Goal: Transaction & Acquisition: Purchase product/service

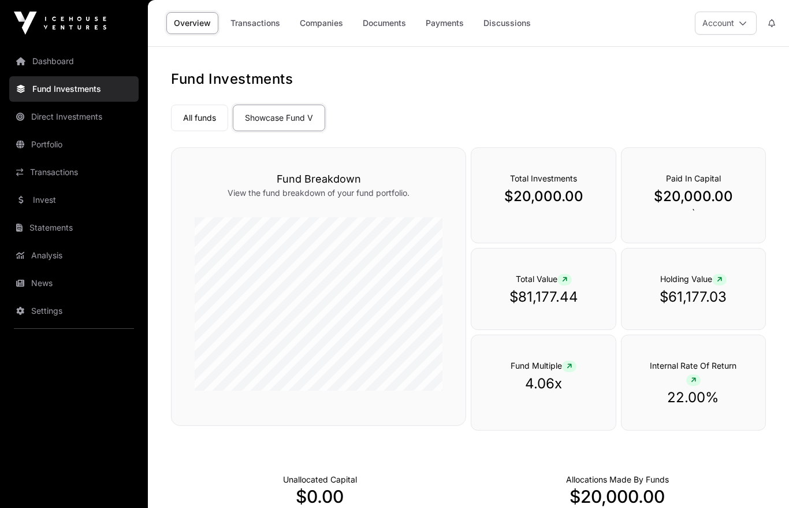
click at [563, 293] on p "$81,177.44" at bounding box center [543, 297] width 98 height 18
click at [339, 18] on link "Companies" at bounding box center [321, 23] width 58 height 22
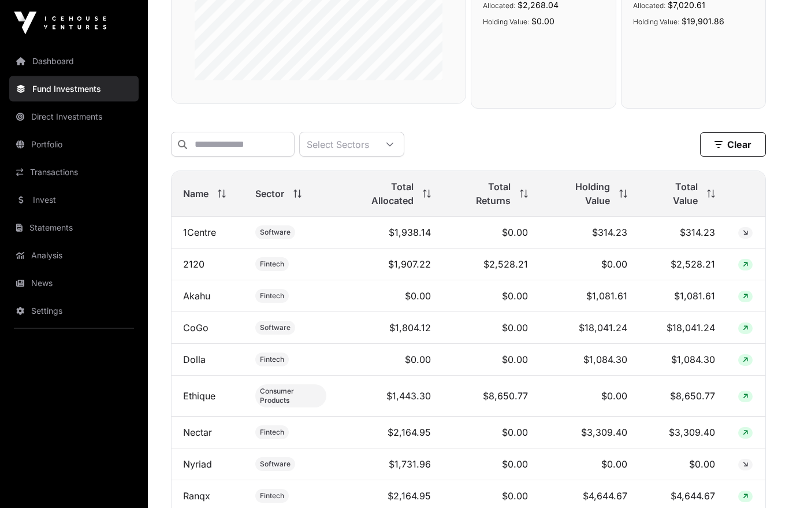
scroll to position [329, 0]
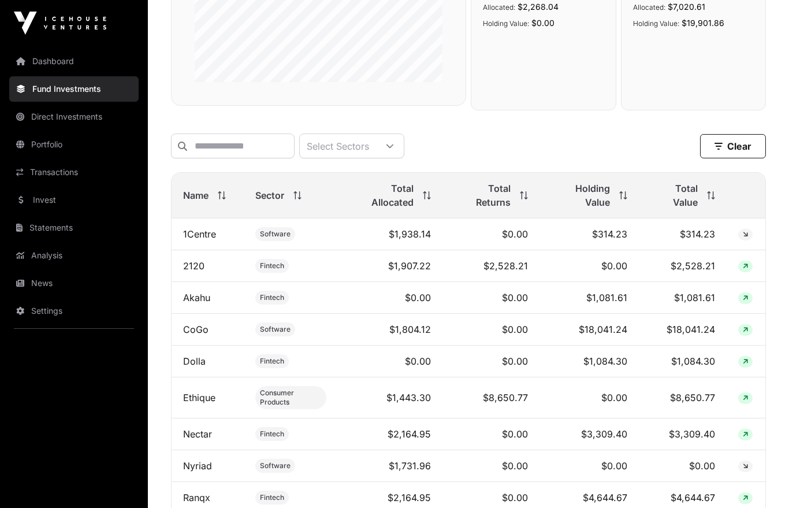
click at [47, 227] on link "Statements" at bounding box center [73, 227] width 129 height 25
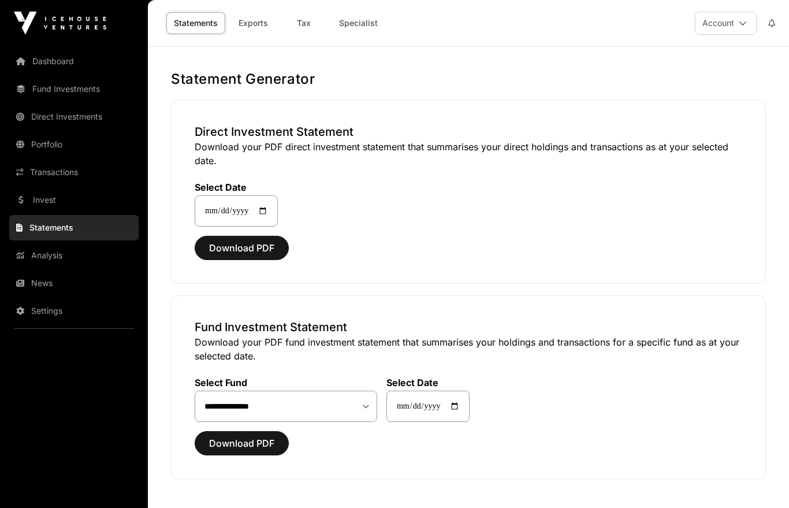
click at [50, 111] on link "Direct Investments" at bounding box center [73, 116] width 129 height 25
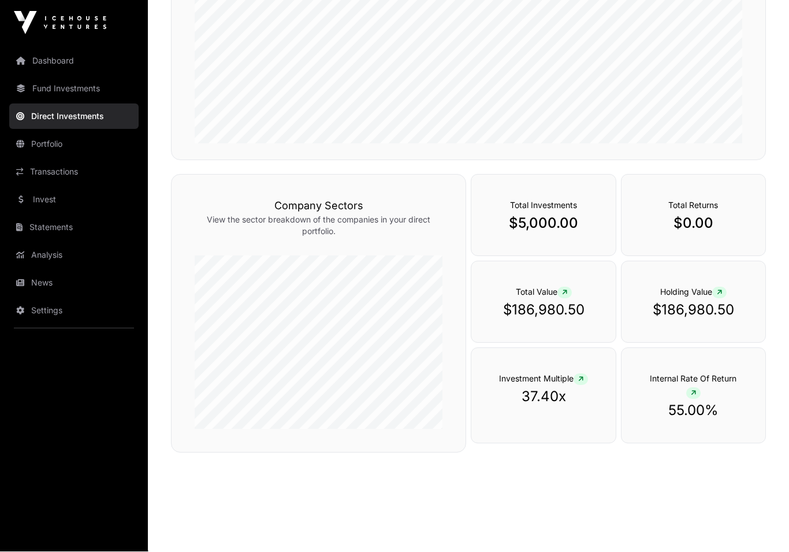
scroll to position [328, 0]
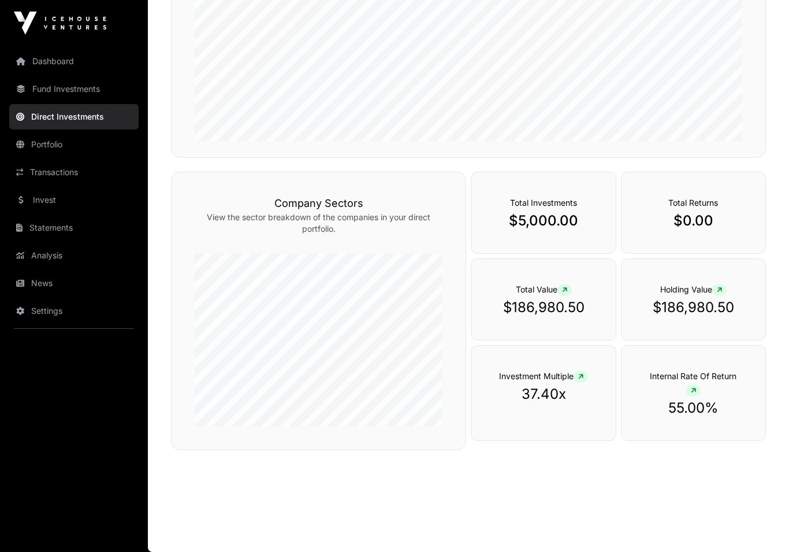
click at [536, 306] on p "$186,980.50" at bounding box center [543, 307] width 98 height 18
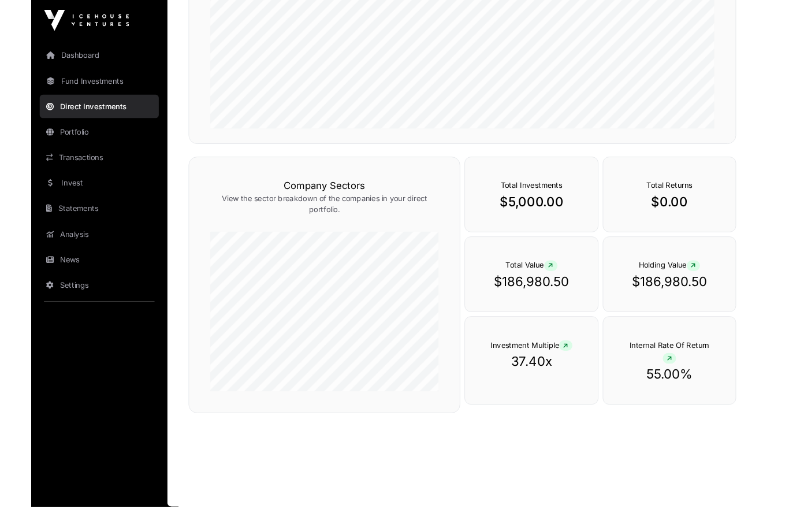
scroll to position [350, 0]
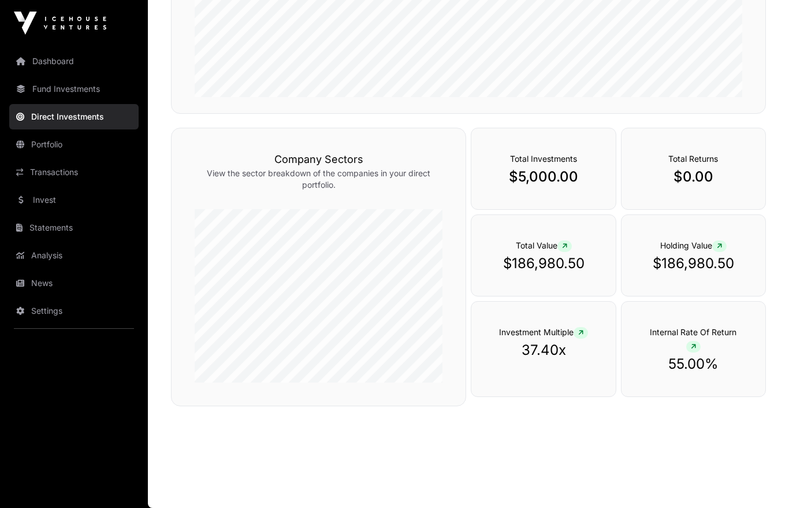
click at [51, 255] on link "Analysis" at bounding box center [73, 255] width 129 height 25
click at [50, 251] on link "Analysis" at bounding box center [73, 255] width 129 height 25
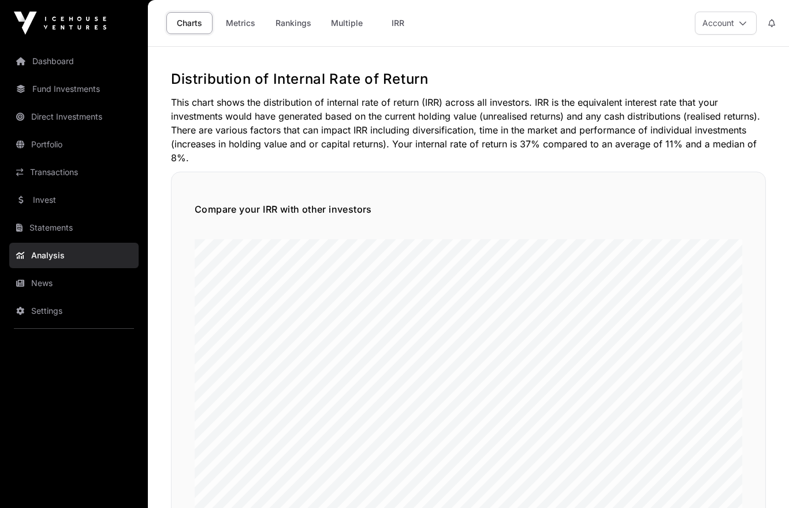
click at [61, 90] on link "Fund Investments" at bounding box center [73, 88] width 129 height 25
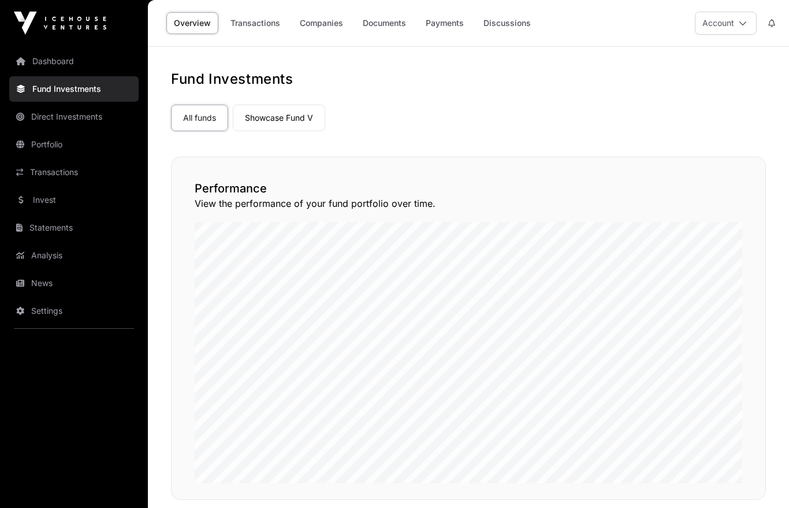
click at [295, 109] on link "Showcase Fund V" at bounding box center [279, 118] width 92 height 27
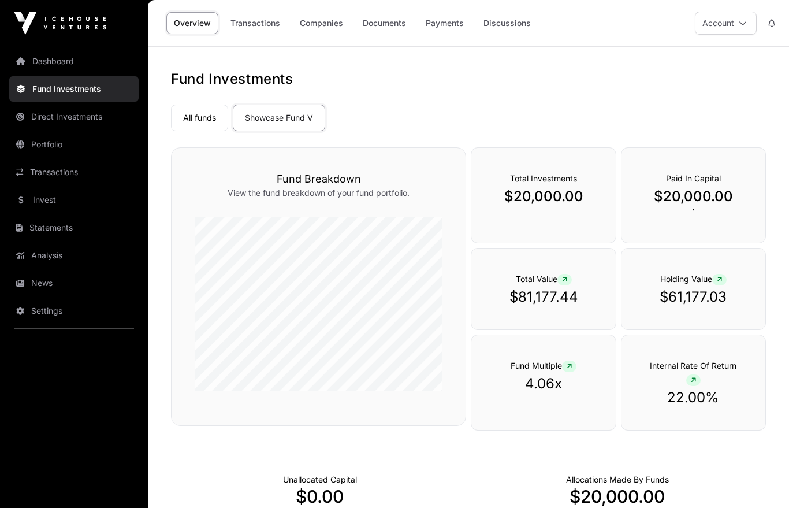
click at [513, 32] on link "Discussions" at bounding box center [507, 23] width 62 height 22
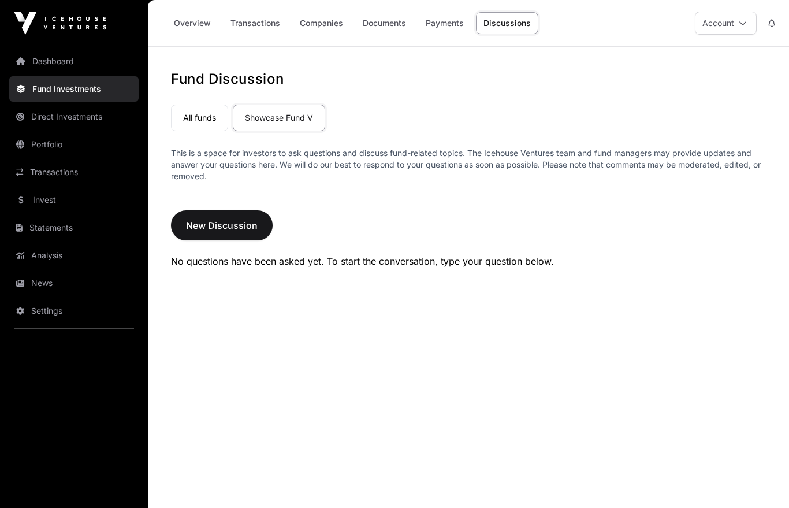
click at [196, 114] on link "All funds" at bounding box center [199, 118] width 57 height 27
click at [55, 200] on link "Invest" at bounding box center [73, 199] width 129 height 25
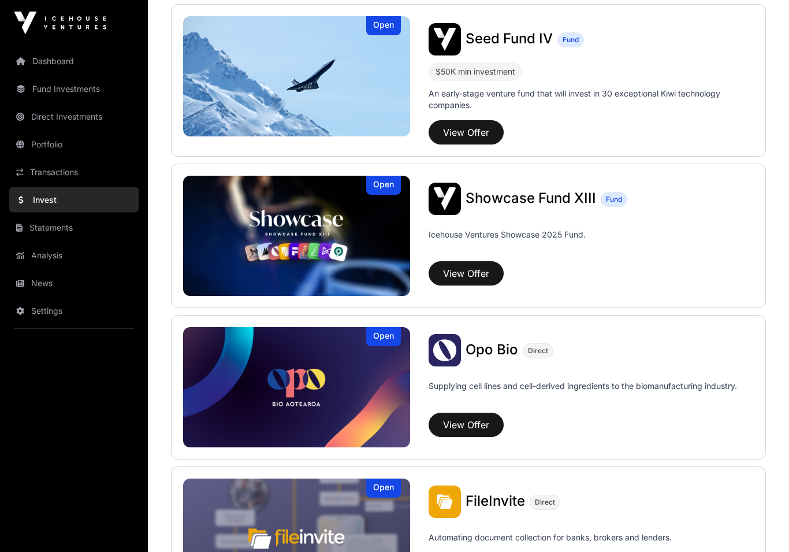
scroll to position [292, 0]
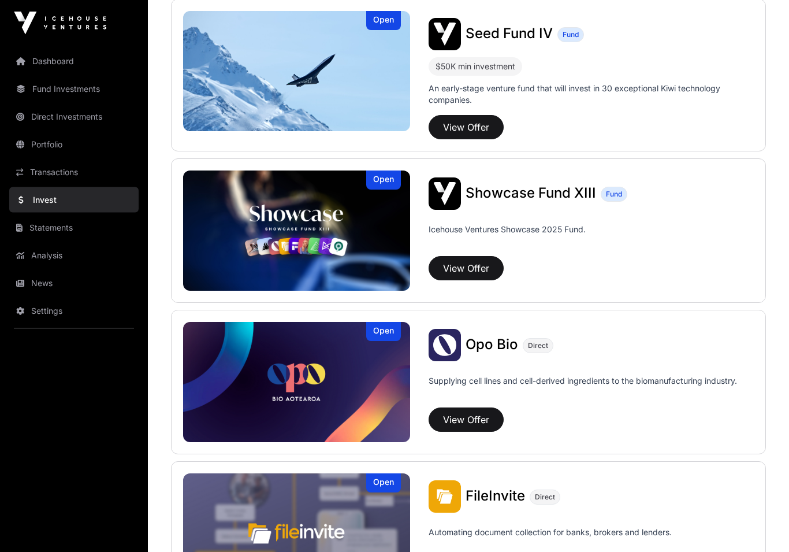
click at [484, 269] on button "View Offer" at bounding box center [466, 268] width 75 height 24
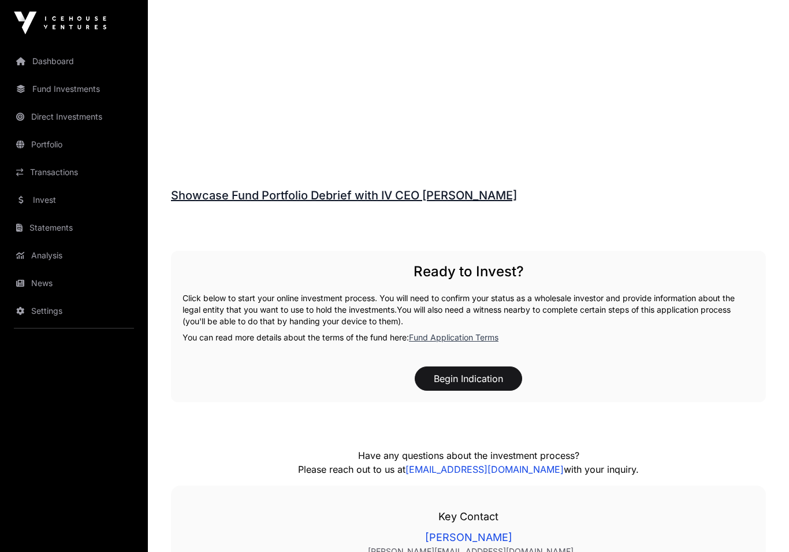
scroll to position [1498, 0]
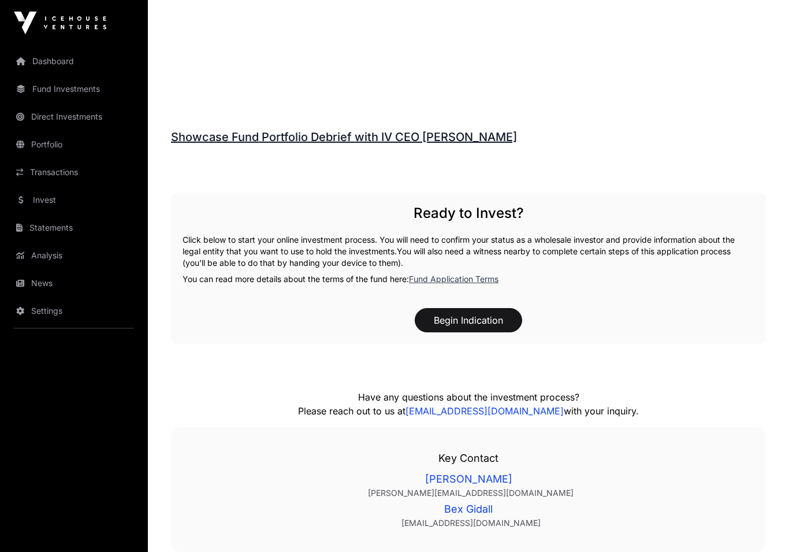
click at [438, 136] on link "Showcase Fund Portfolio Debrief with IV CEO Robbie Paul" at bounding box center [344, 138] width 346 height 14
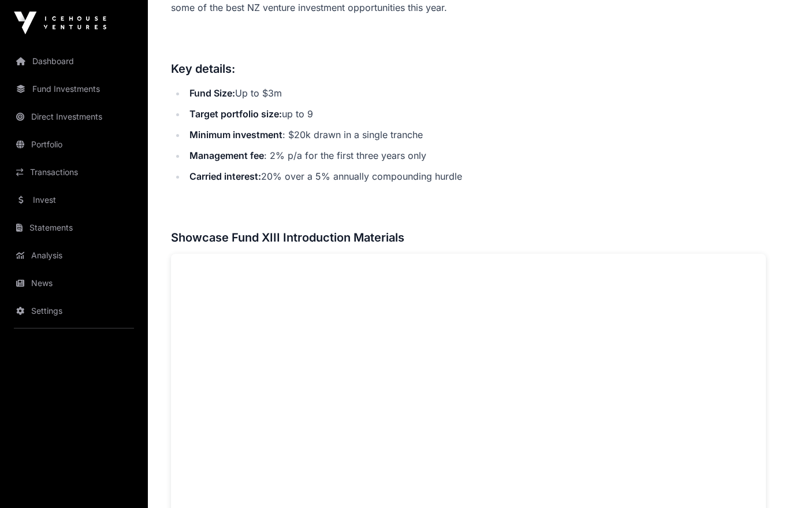
scroll to position [566, 0]
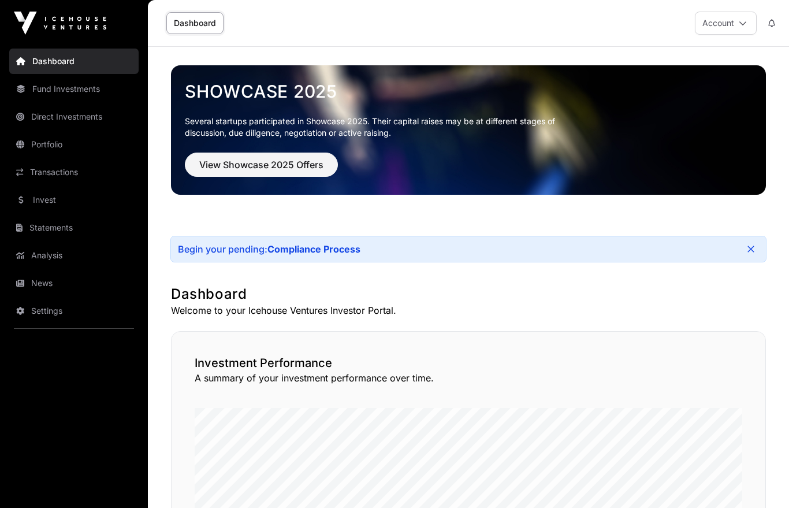
click at [249, 169] on span "View Showcase 2025 Offers" at bounding box center [261, 165] width 124 height 14
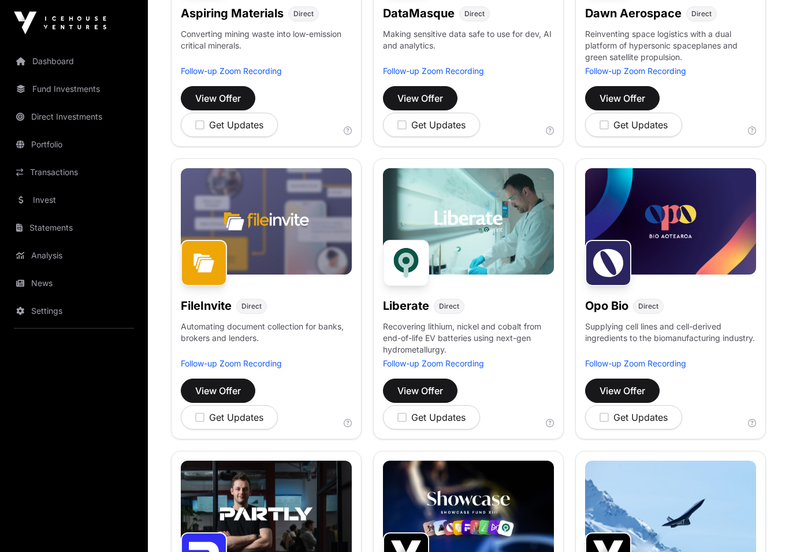
scroll to position [315, 0]
click at [639, 395] on span "View Offer" at bounding box center [623, 391] width 46 height 14
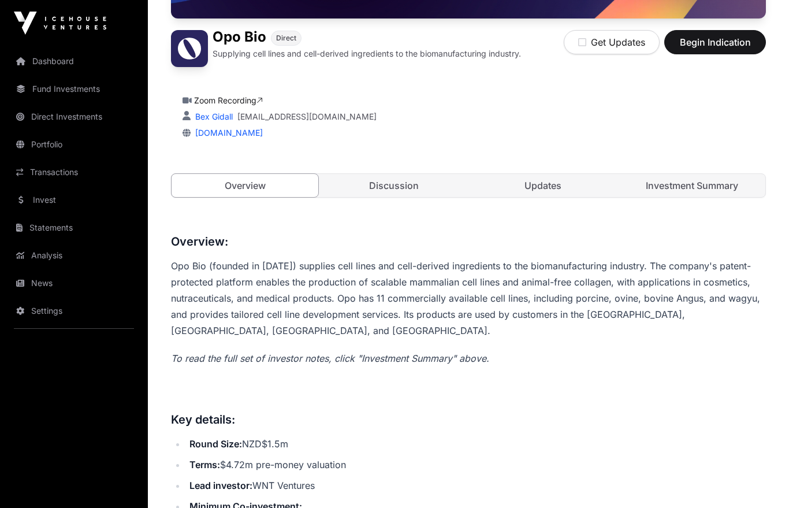
scroll to position [266, 0]
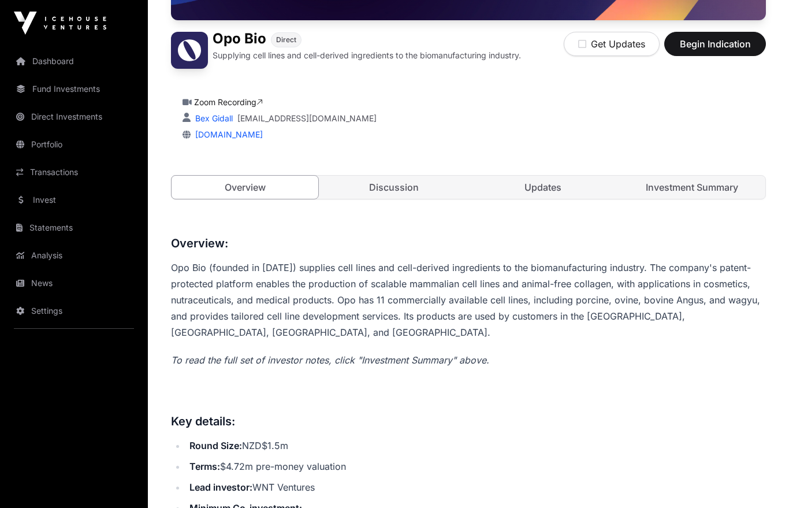
click at [722, 192] on link "Investment Summary" at bounding box center [692, 187] width 147 height 23
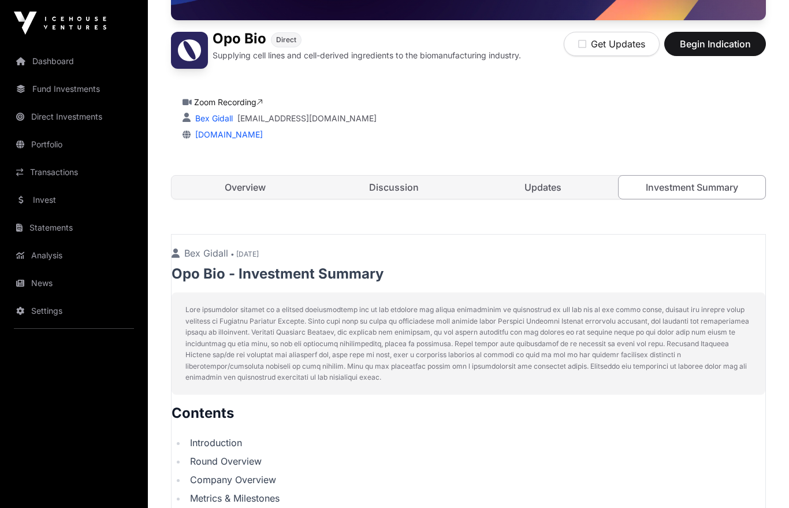
click at [697, 195] on link "Investment Summary" at bounding box center [692, 187] width 148 height 24
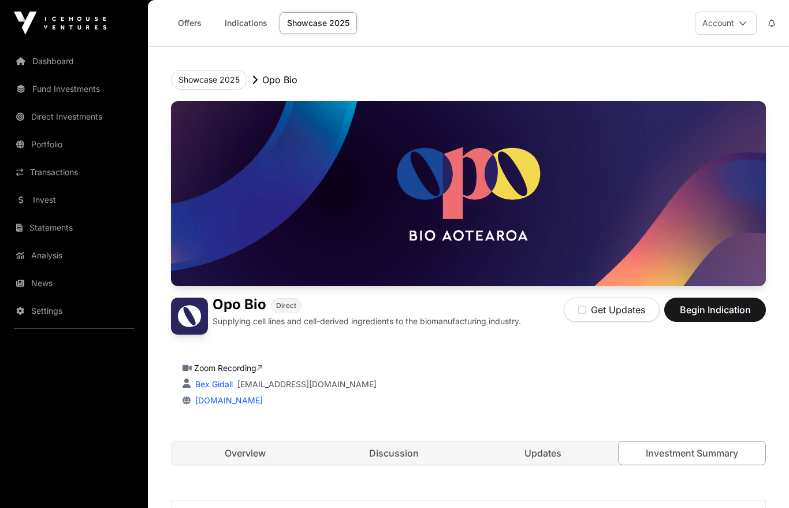
click at [291, 304] on span "Direct" at bounding box center [286, 305] width 20 height 9
click at [293, 311] on span "Direct" at bounding box center [286, 305] width 31 height 15
click at [356, 24] on link "Showcase 2025" at bounding box center [318, 23] width 77 height 22
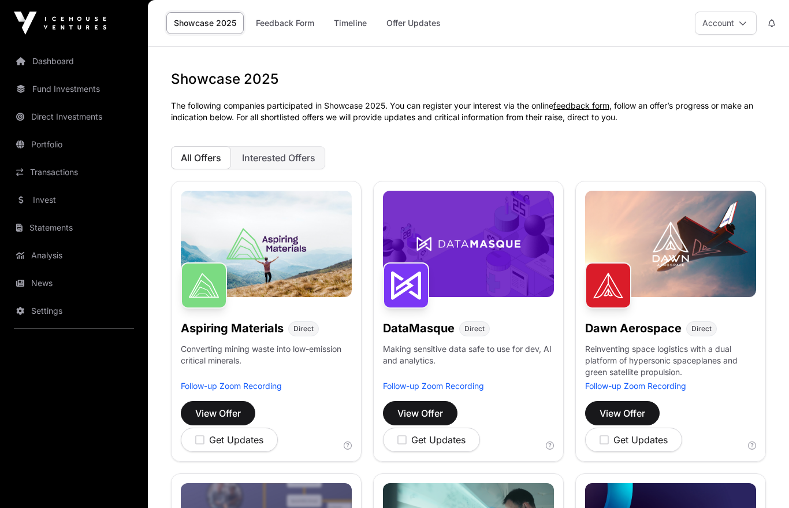
click at [304, 157] on span "Interested Offers" at bounding box center [278, 158] width 73 height 12
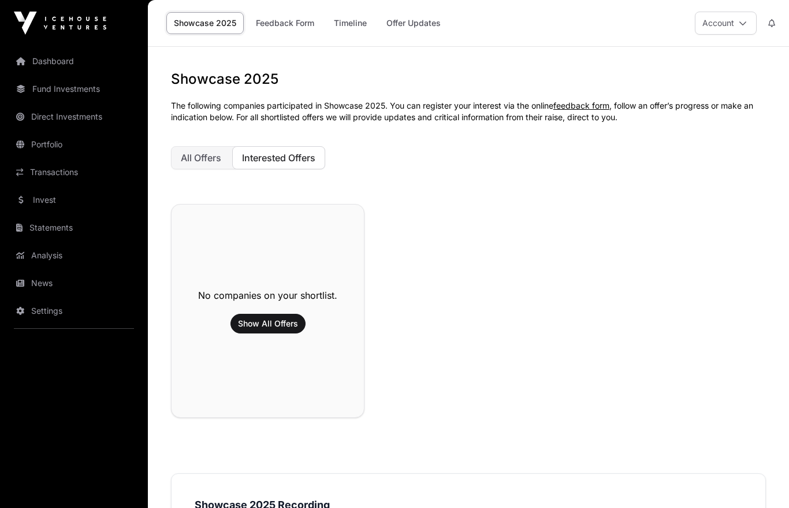
click at [222, 158] on button "All Offers" at bounding box center [201, 157] width 60 height 23
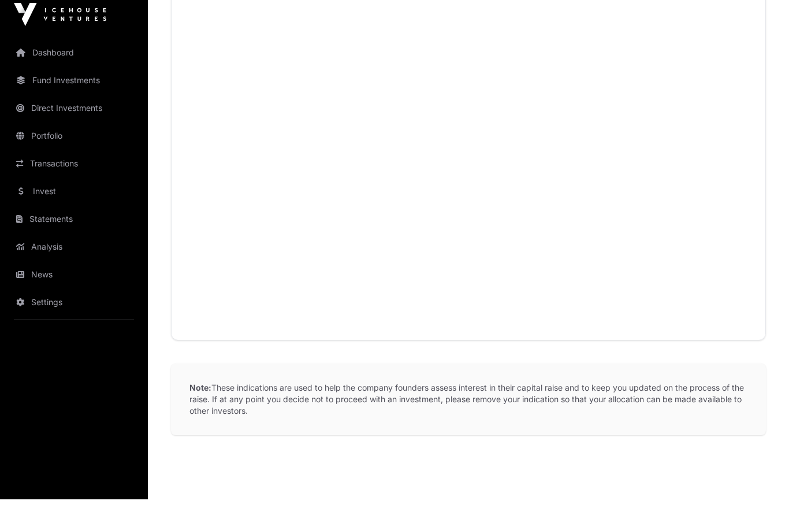
scroll to position [1187, 0]
